Goal: Go to known website: Access a specific website the user already knows

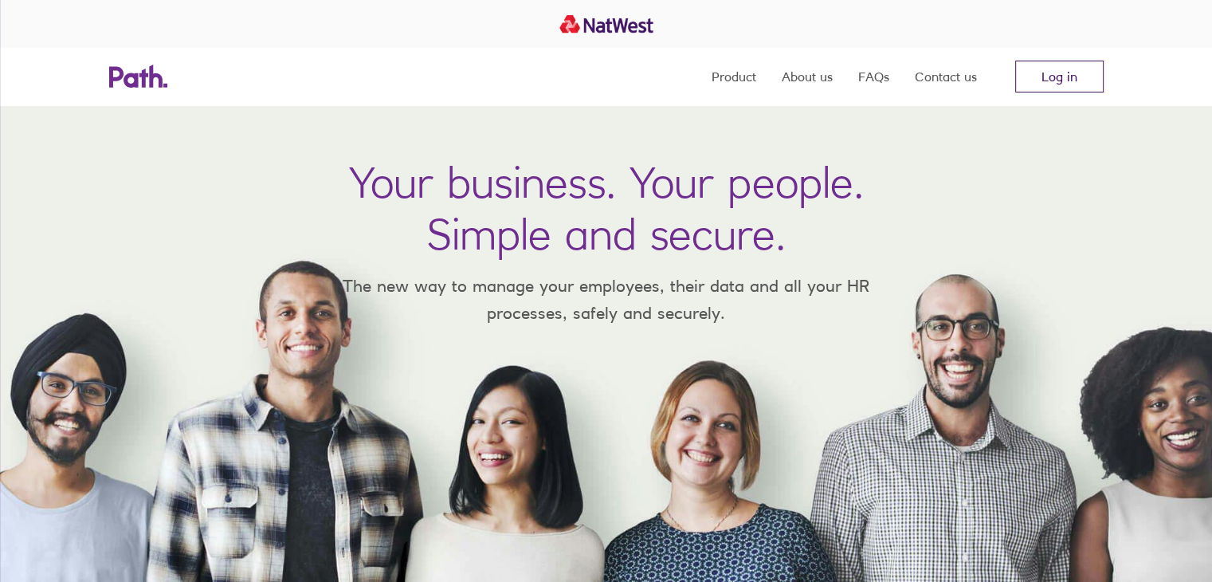
click at [1098, 76] on link "Log in" at bounding box center [1059, 77] width 88 height 32
click at [1091, 79] on link "Log in" at bounding box center [1059, 77] width 88 height 32
